Goal: Register for event/course

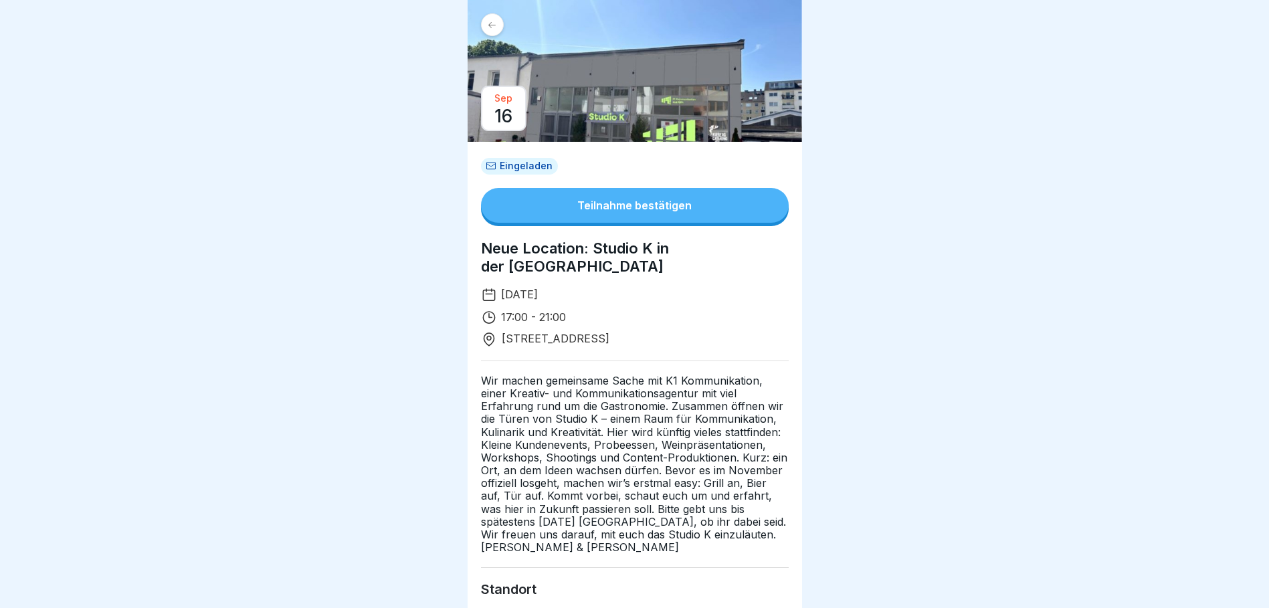
click at [633, 201] on div "Teilnahme bestätigen" at bounding box center [634, 205] width 114 height 12
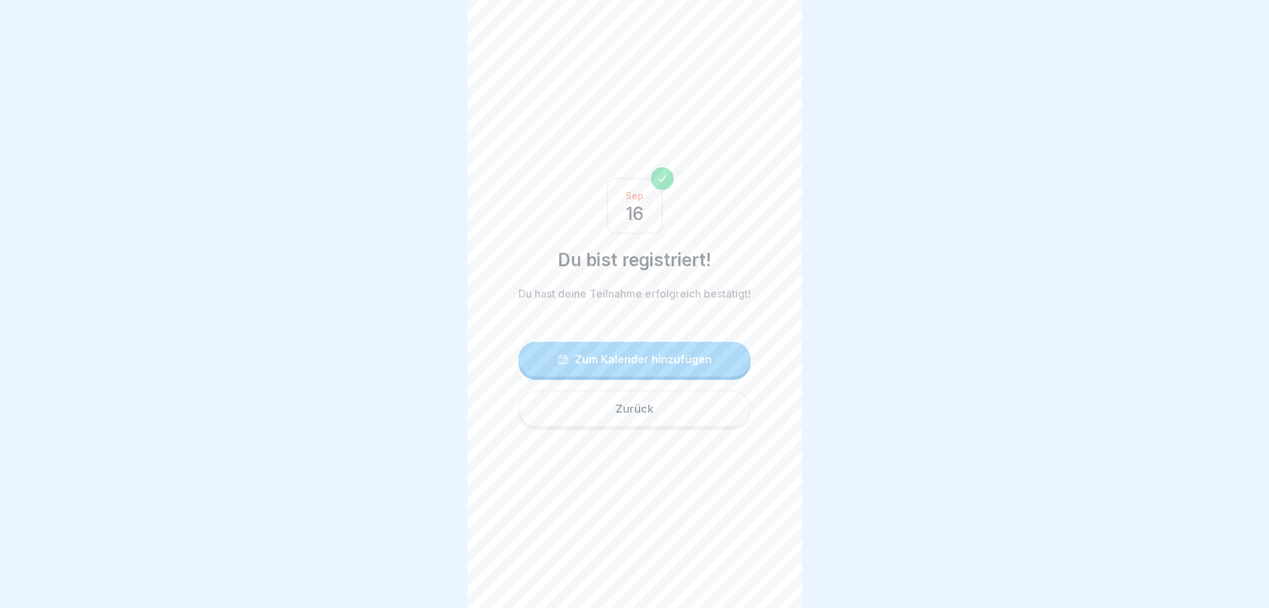
click at [625, 360] on div "Zum Kalender hinzufügen" at bounding box center [634, 359] width 154 height 12
click at [1121, 253] on div at bounding box center [634, 304] width 1269 height 608
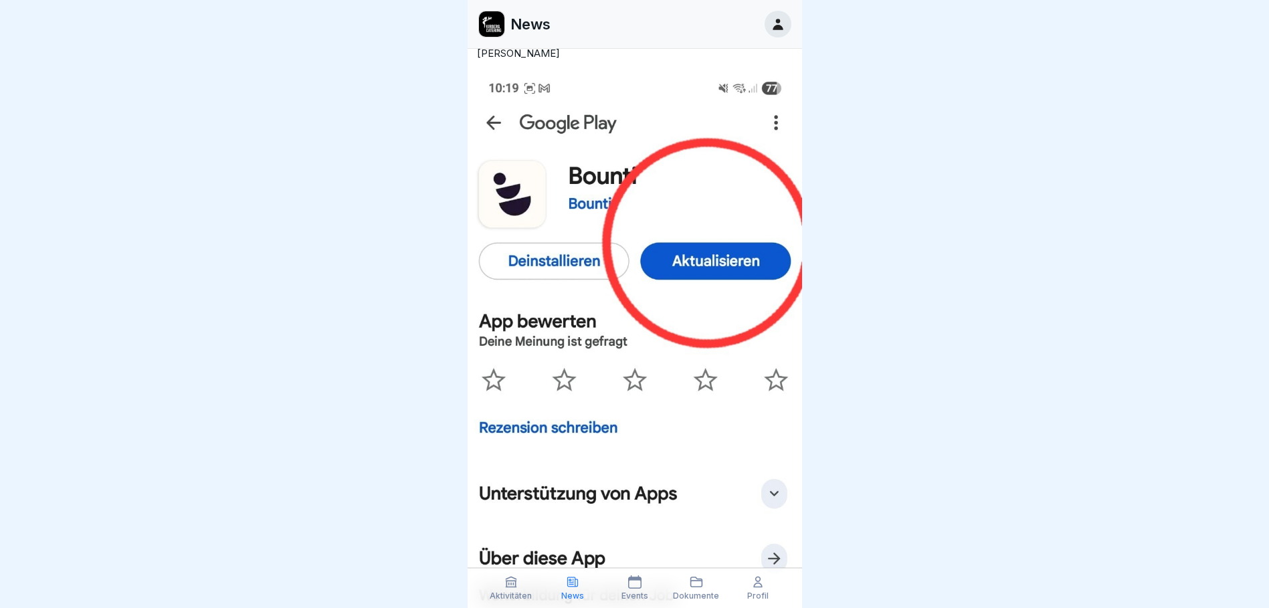
scroll to position [535, 0]
